Goal: Communication & Community: Answer question/provide support

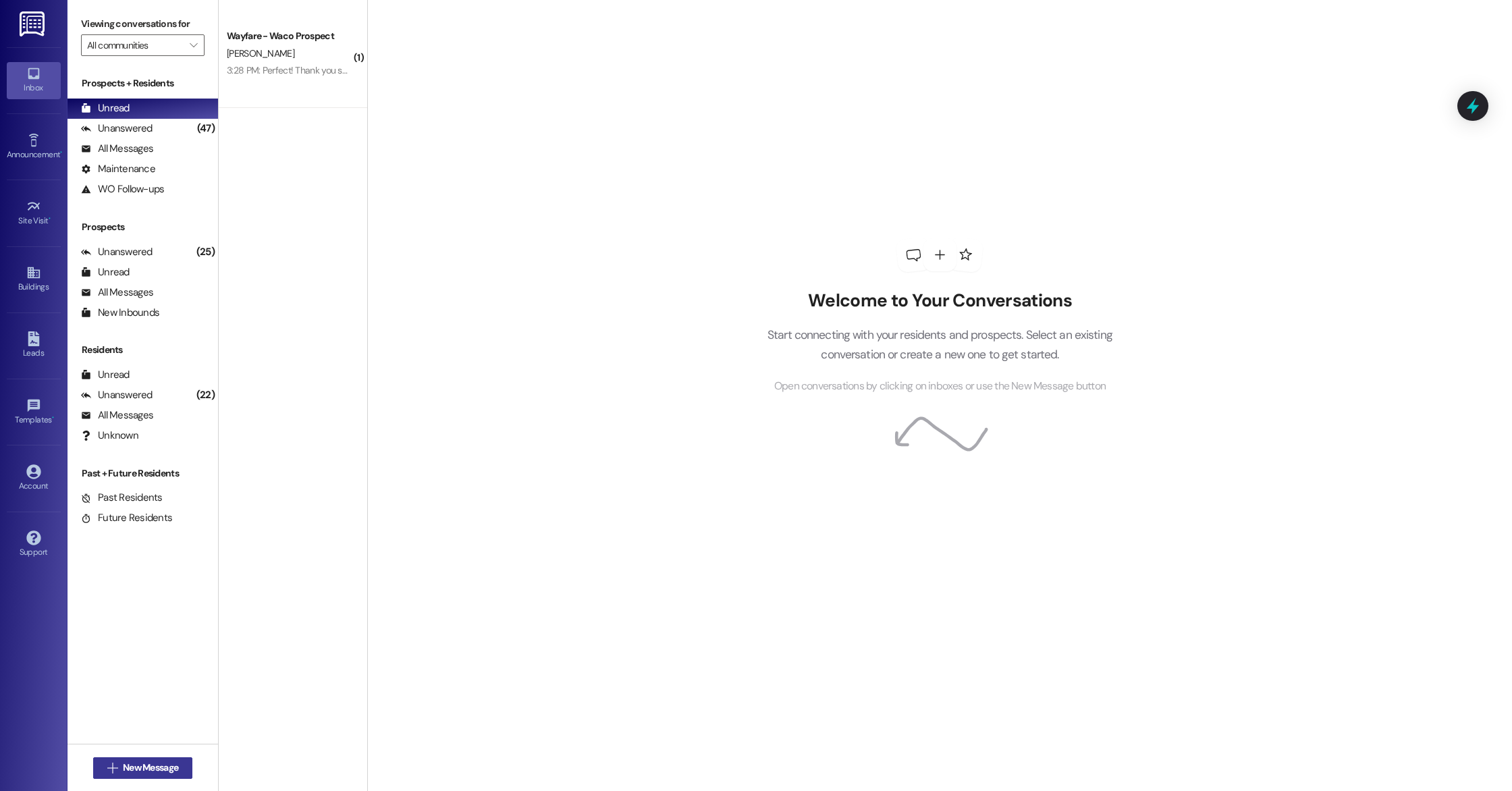
click at [107, 766] on icon "" at bounding box center [112, 767] width 10 height 11
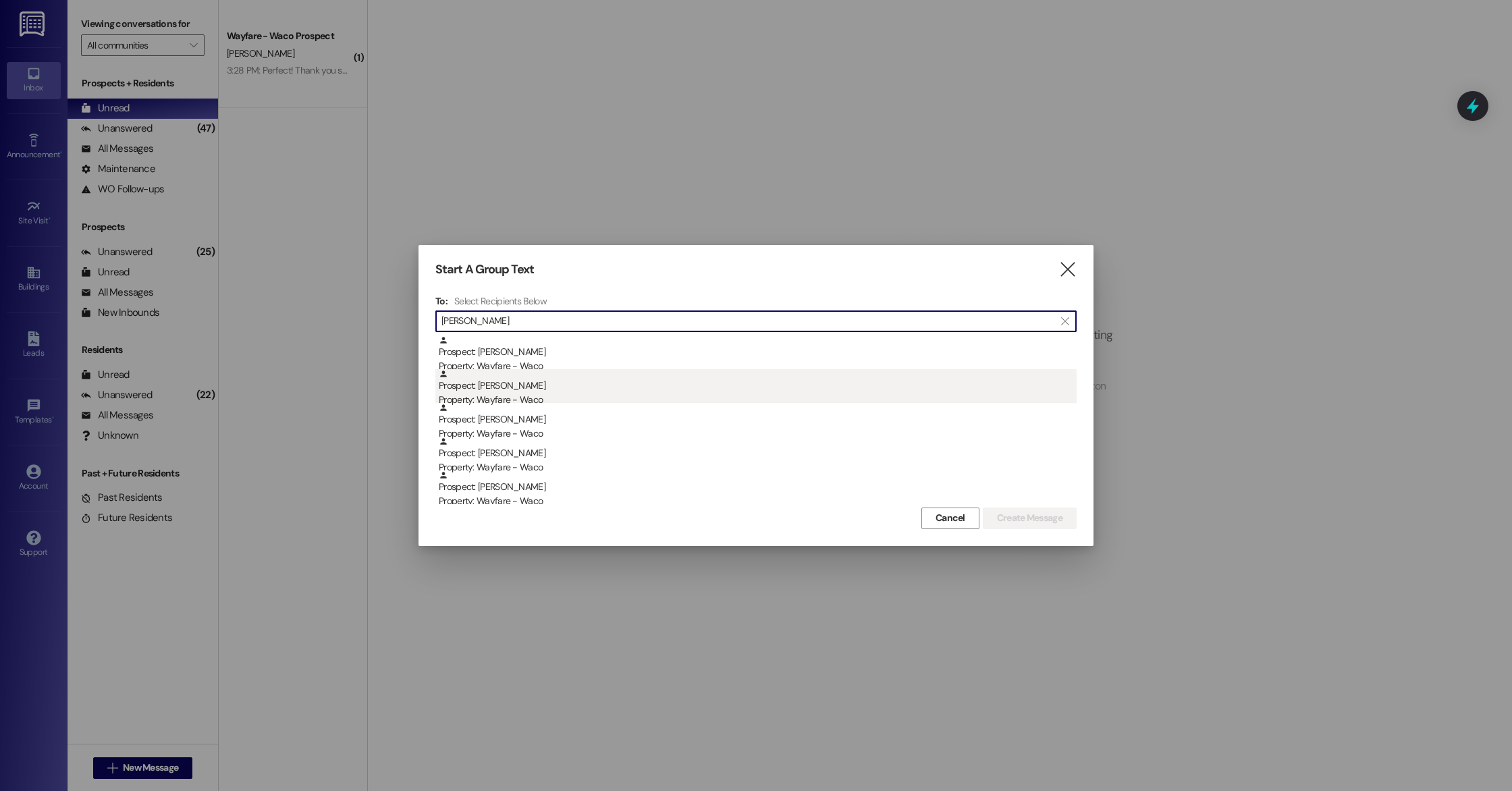
type input "[PERSON_NAME]"
click at [541, 396] on div "Property: Wayfare - Waco" at bounding box center [758, 400] width 638 height 14
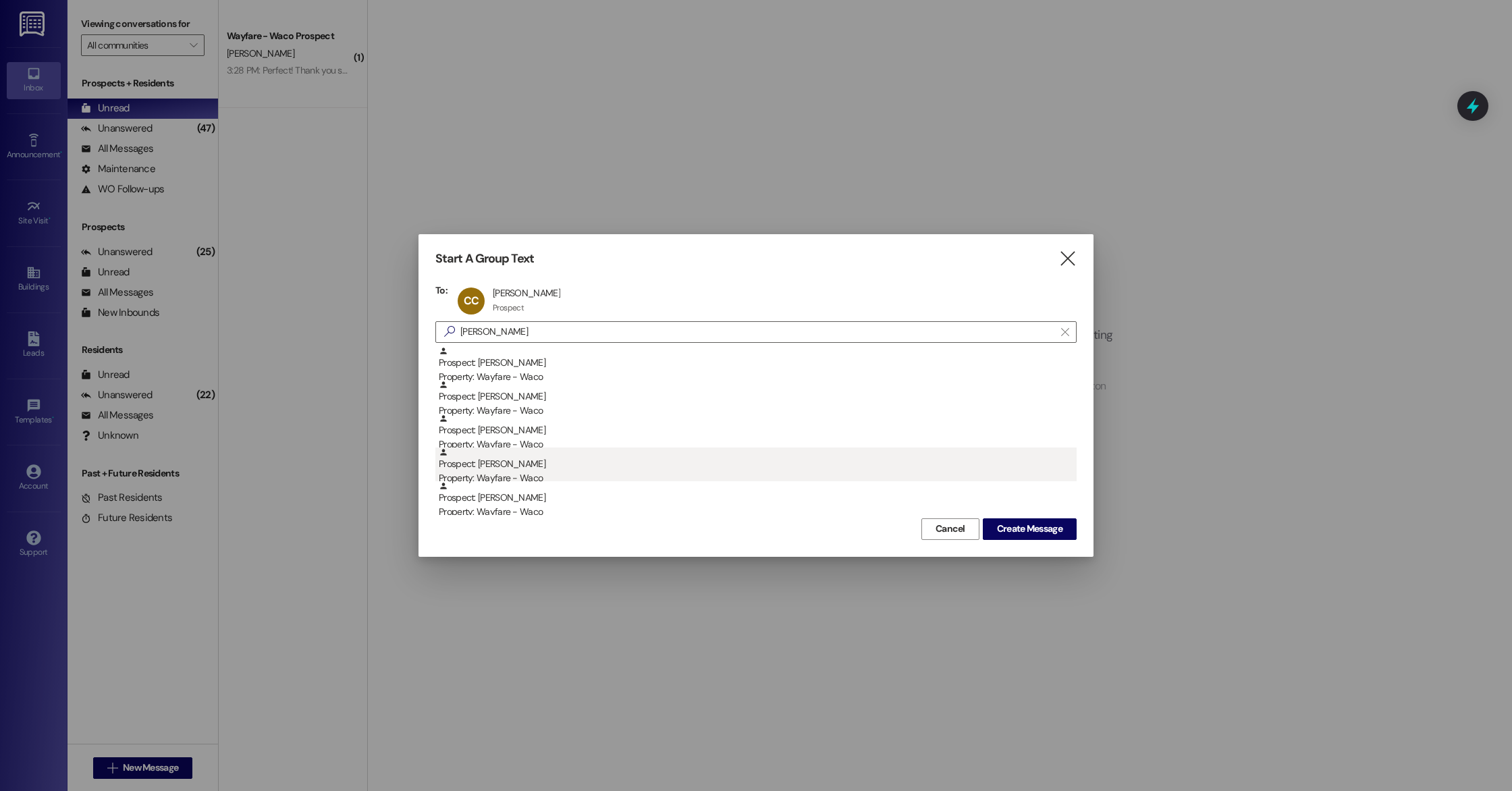
click at [605, 464] on div "Prospect: [PERSON_NAME] Property: Wayfare - Waco" at bounding box center [758, 467] width 638 height 39
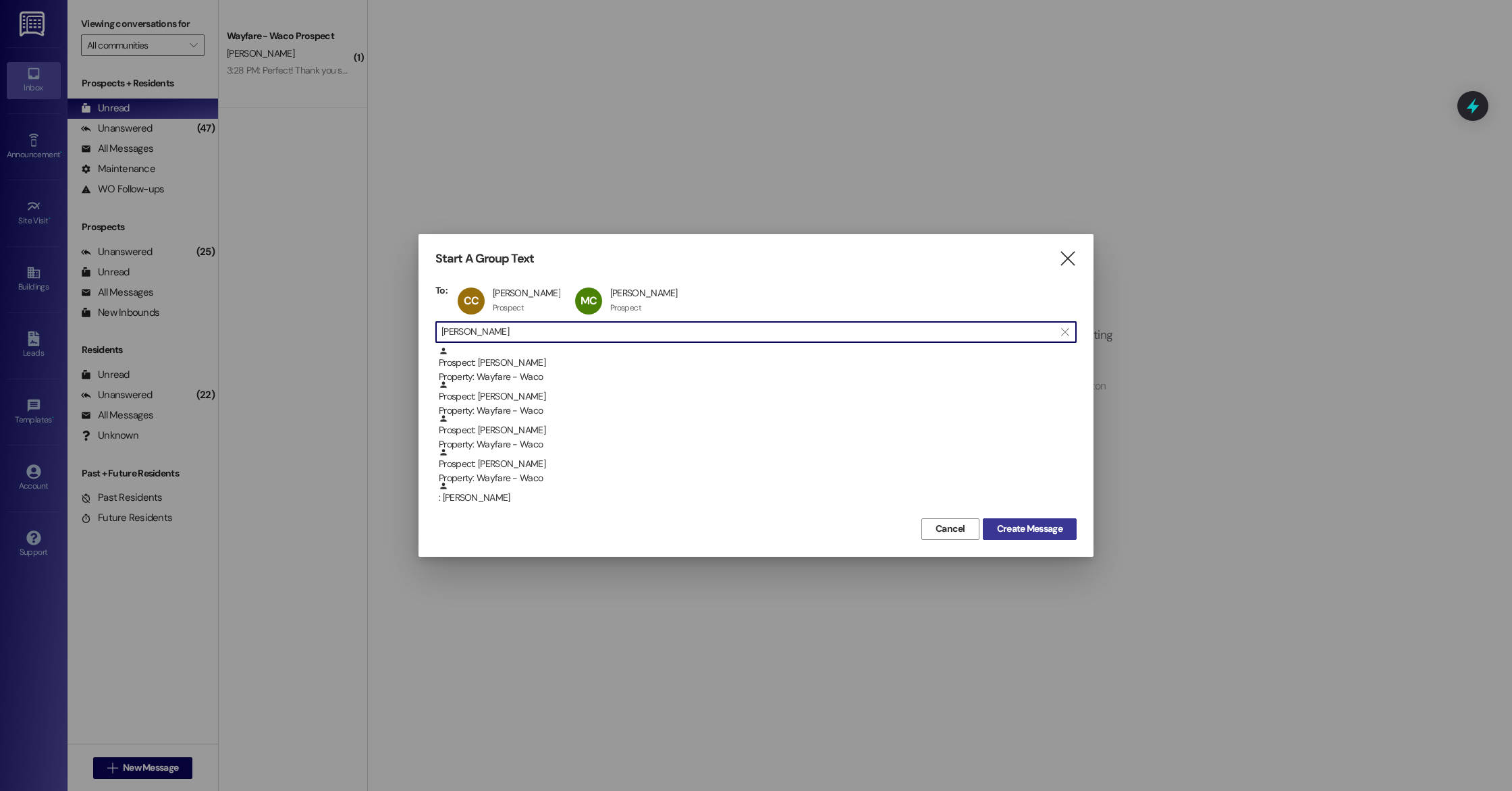
click at [1046, 533] on span "Create Message" at bounding box center [1029, 528] width 65 height 14
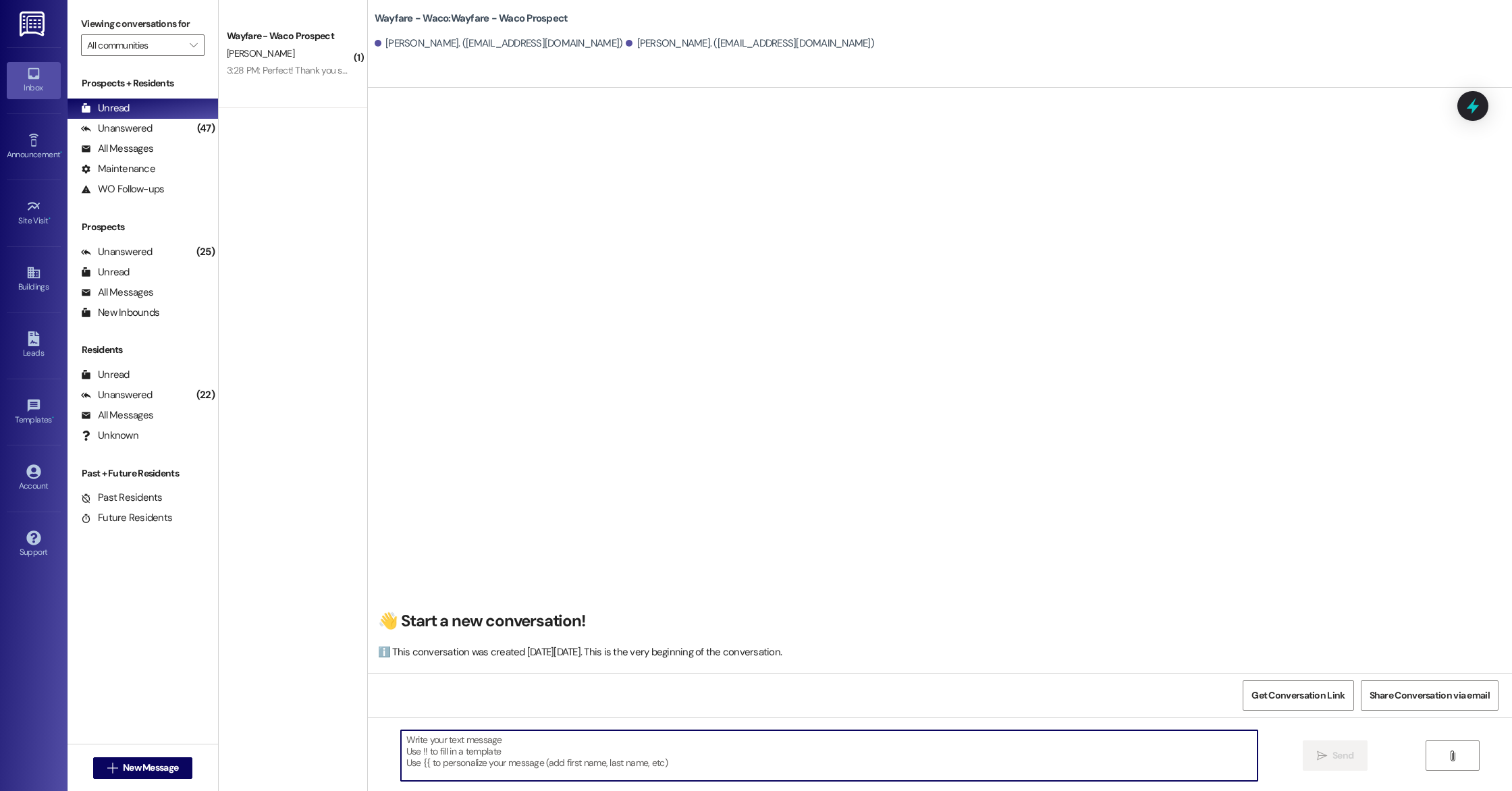
click at [594, 764] on textarea at bounding box center [829, 756] width 856 height 50
type textarea "Hey! I just wanted to let you know we sent the lease agreement over to be E-sig…"
click at [1327, 763] on button " Send" at bounding box center [1336, 756] width 65 height 30
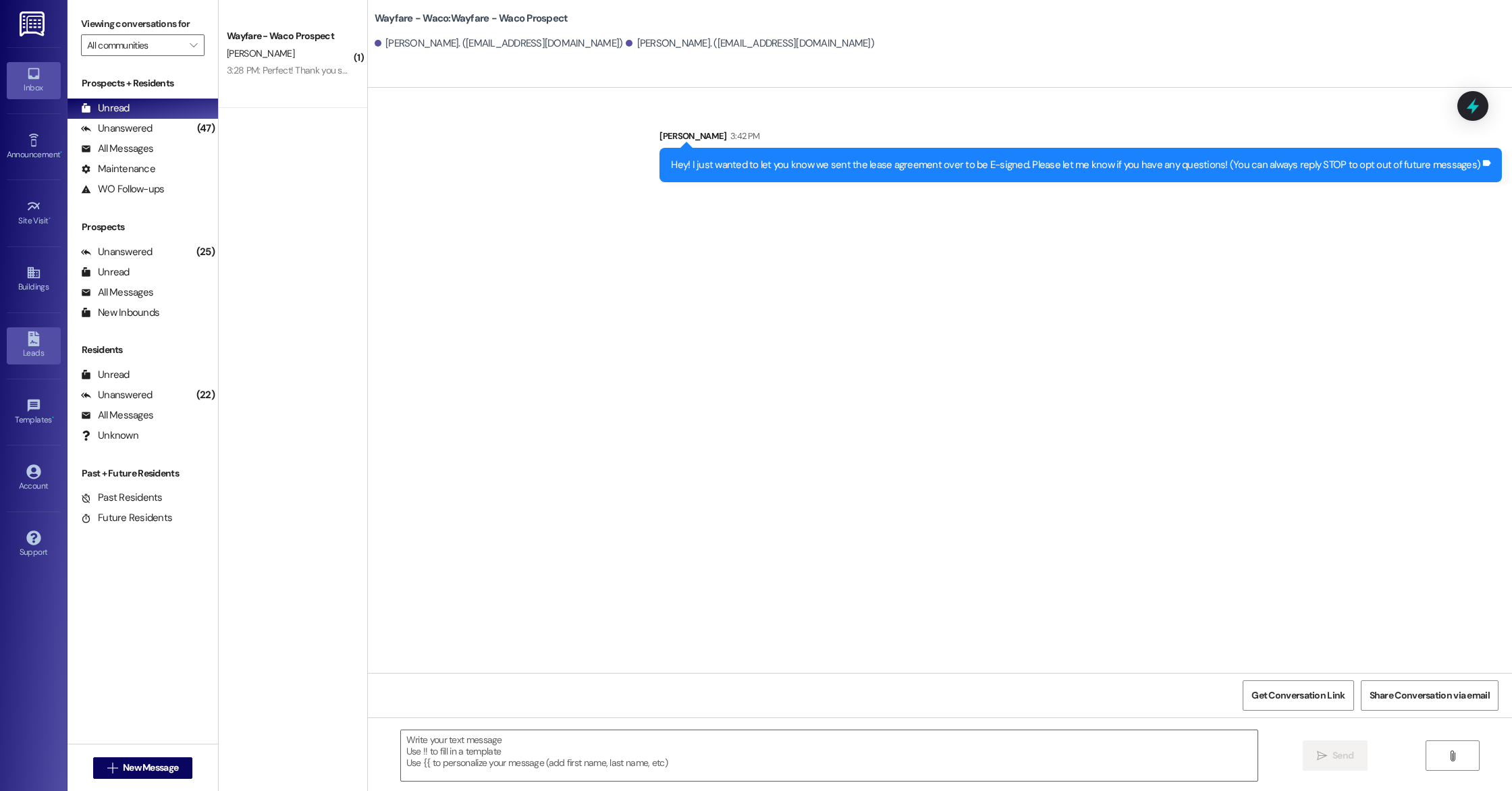
click at [21, 346] on link "Leads" at bounding box center [34, 345] width 54 height 36
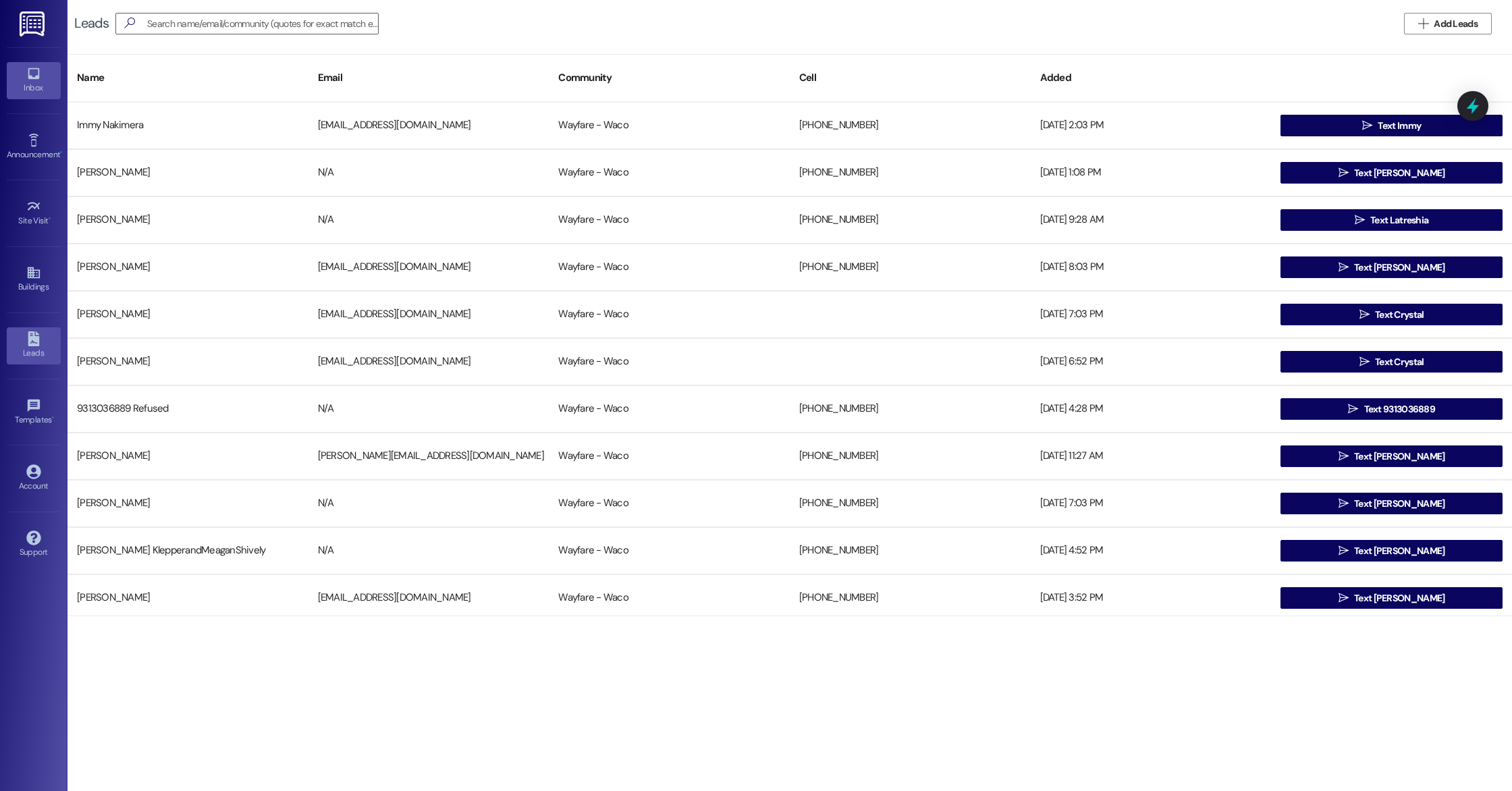
click at [33, 89] on div "Inbox" at bounding box center [34, 87] width 67 height 13
